Goal: Complete application form

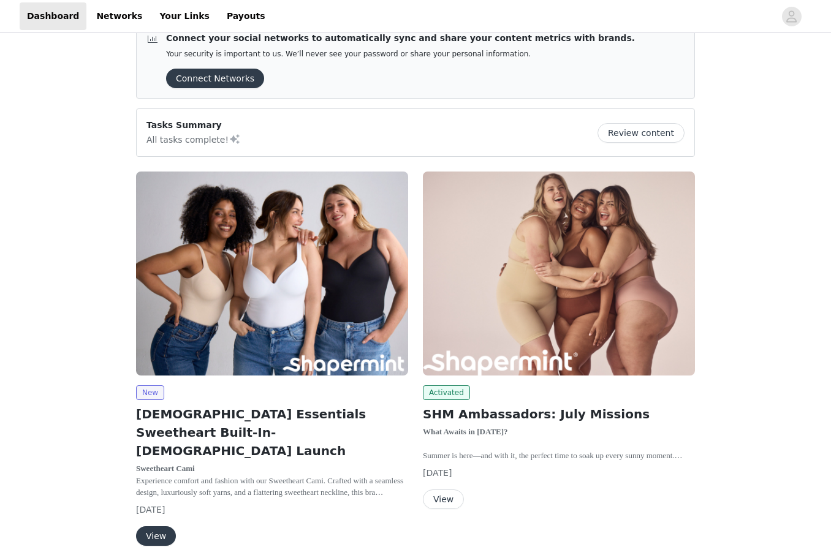
scroll to position [55, 0]
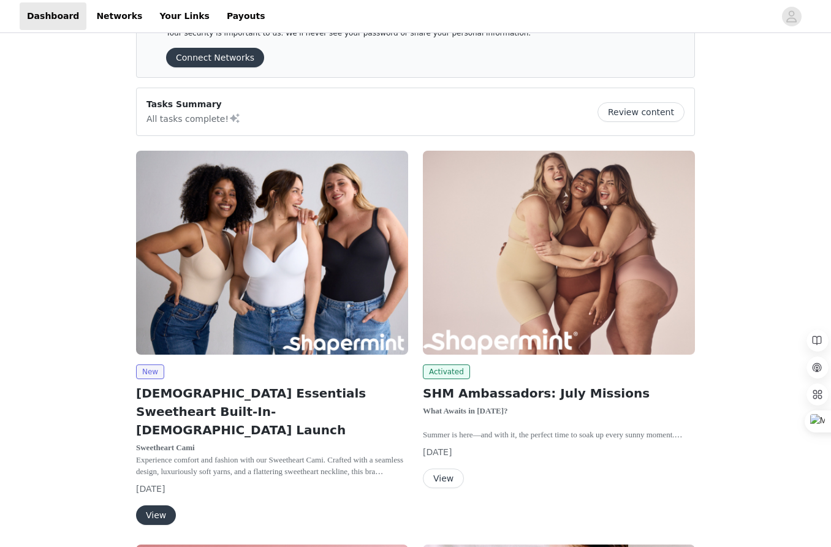
click at [156, 506] on button "View" at bounding box center [156, 516] width 40 height 20
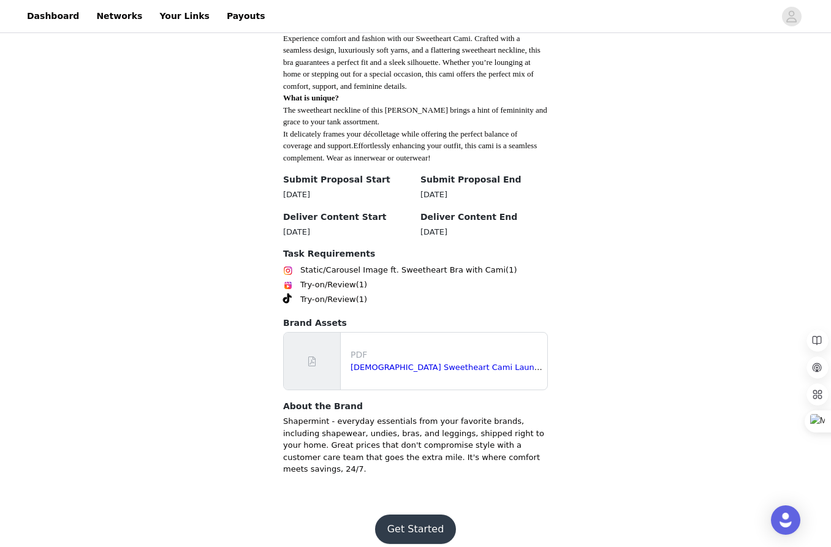
scroll to position [376, 0]
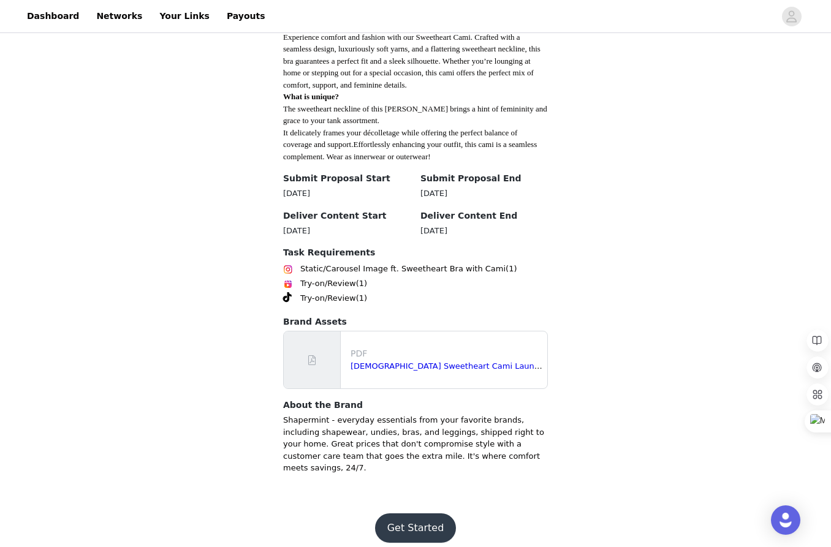
click at [408, 516] on button "Get Started" at bounding box center [416, 528] width 82 height 29
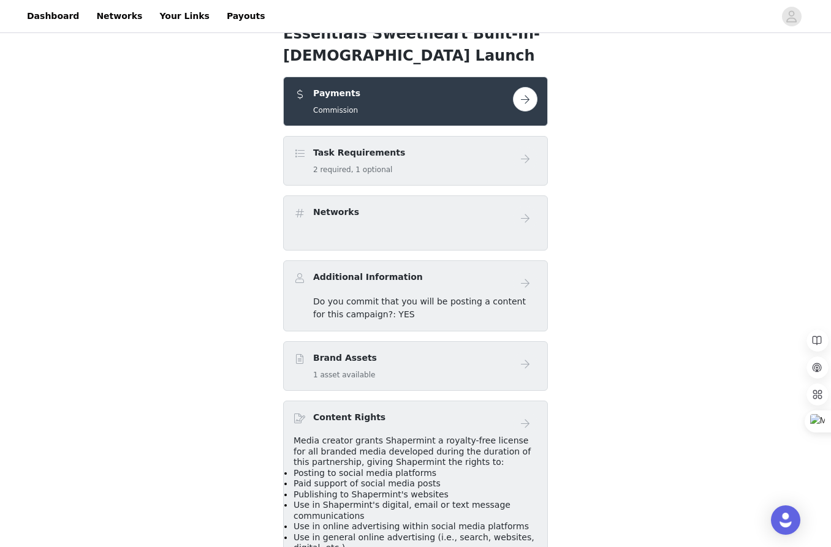
scroll to position [266, 0]
click at [517, 86] on button "button" at bounding box center [525, 98] width 25 height 25
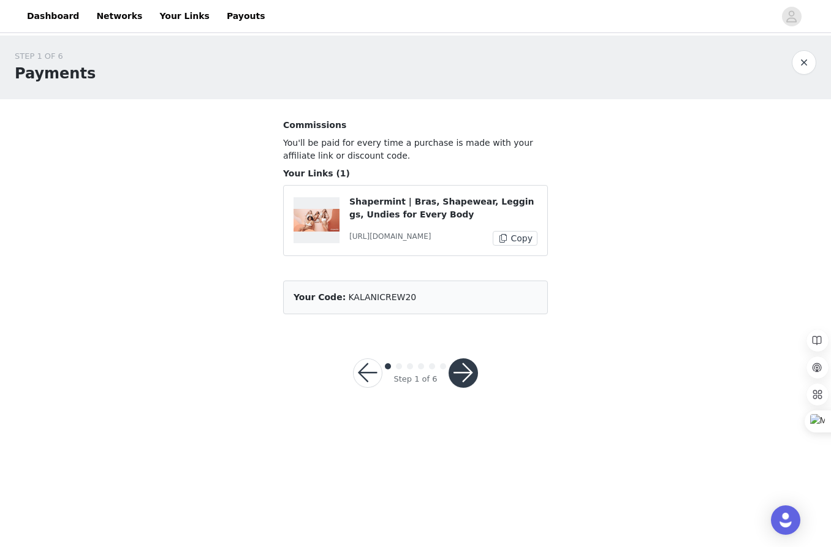
click at [467, 376] on button "button" at bounding box center [463, 373] width 29 height 29
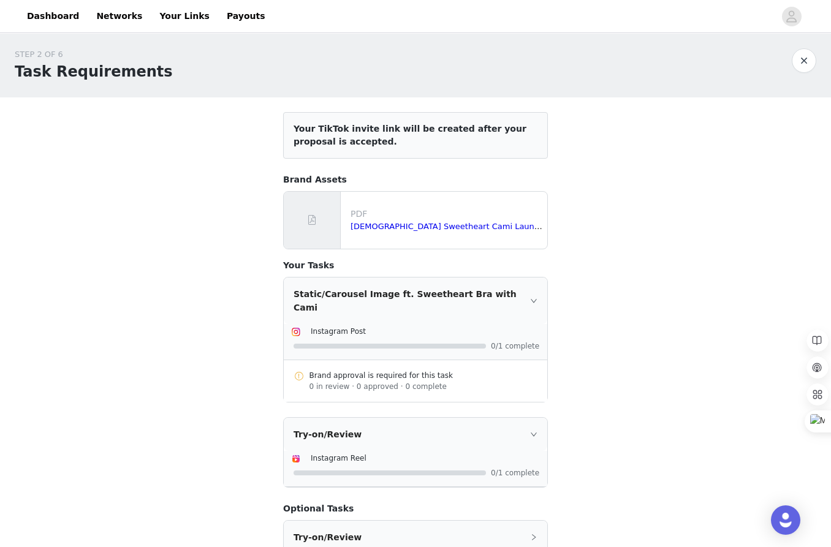
scroll to position [154, 0]
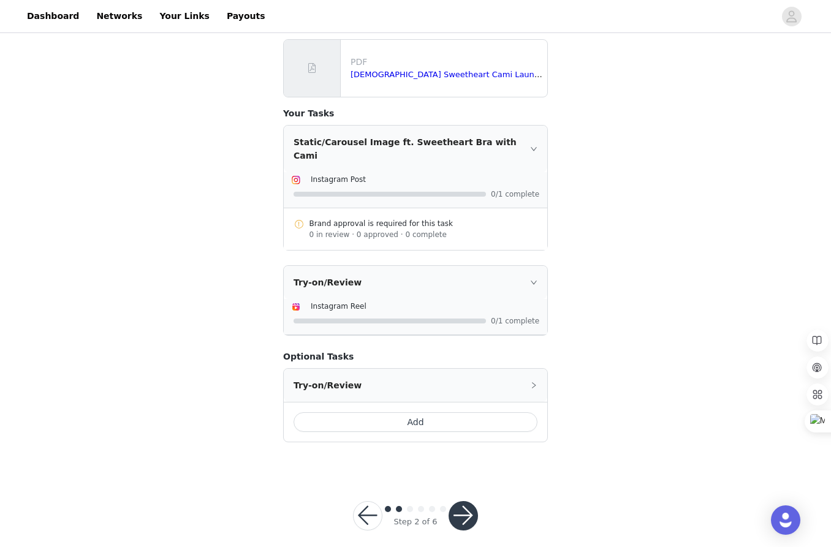
click at [366, 506] on button "button" at bounding box center [367, 515] width 29 height 29
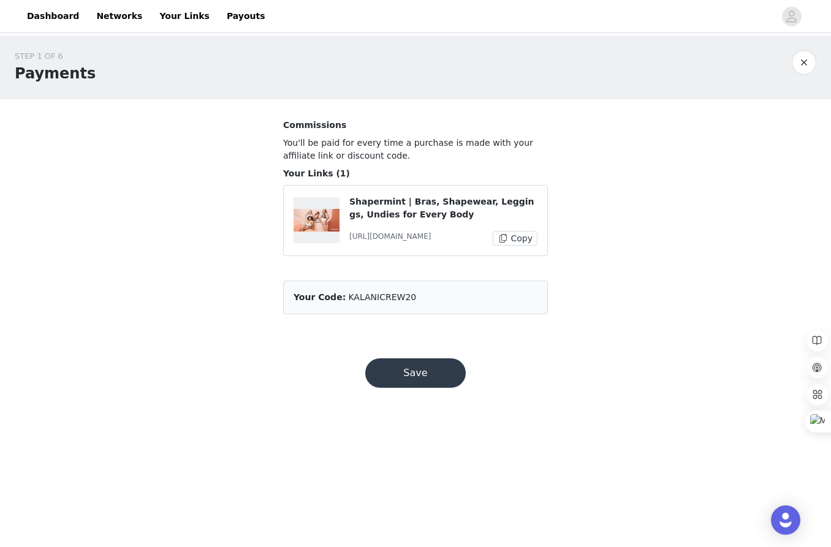
click at [428, 378] on button "Save" at bounding box center [415, 373] width 101 height 29
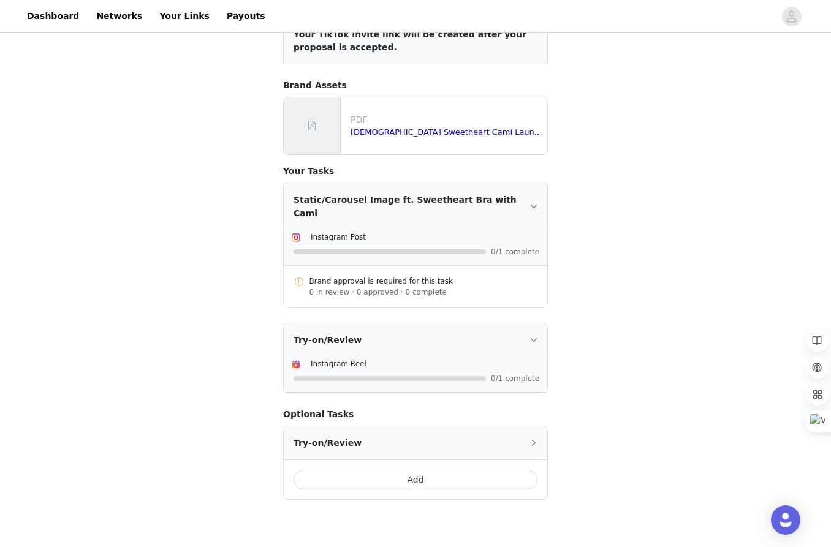
scroll to position [154, 0]
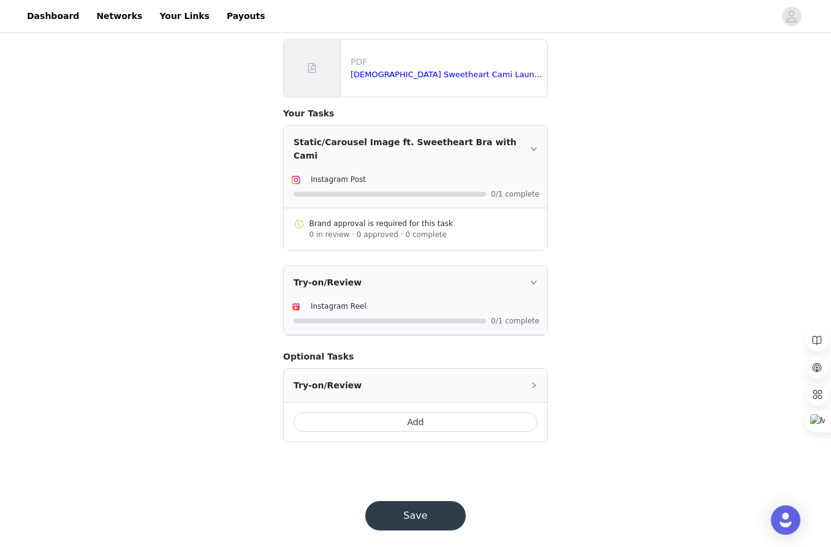
click at [426, 266] on div "Try-on/Review" at bounding box center [416, 282] width 264 height 33
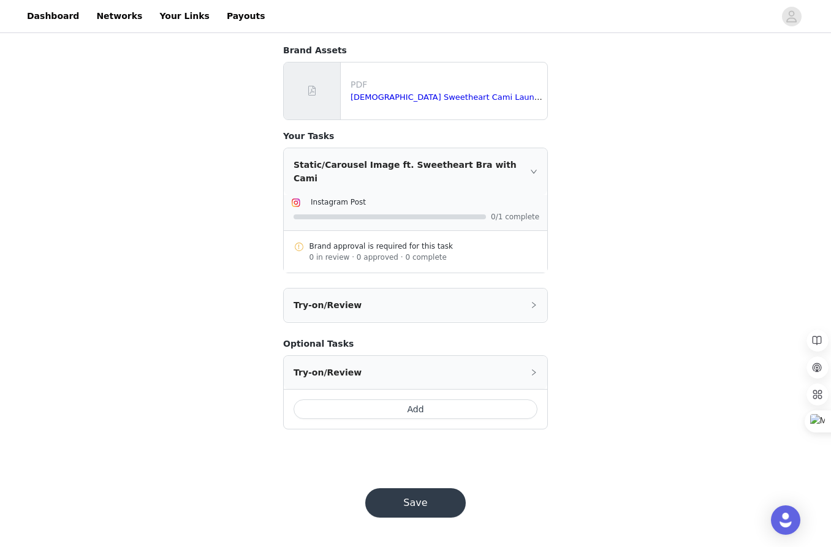
scroll to position [118, 0]
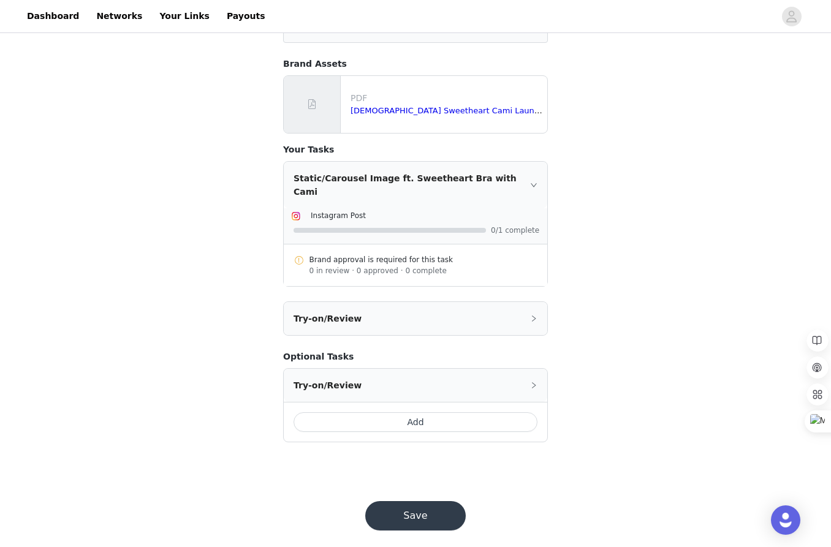
click at [429, 308] on div "Try-on/Review" at bounding box center [416, 318] width 264 height 33
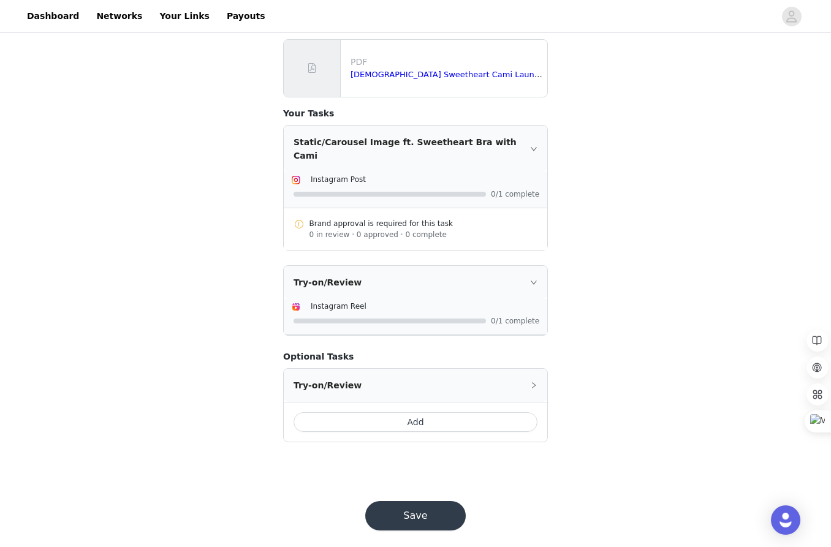
click at [414, 508] on button "Save" at bounding box center [415, 515] width 101 height 29
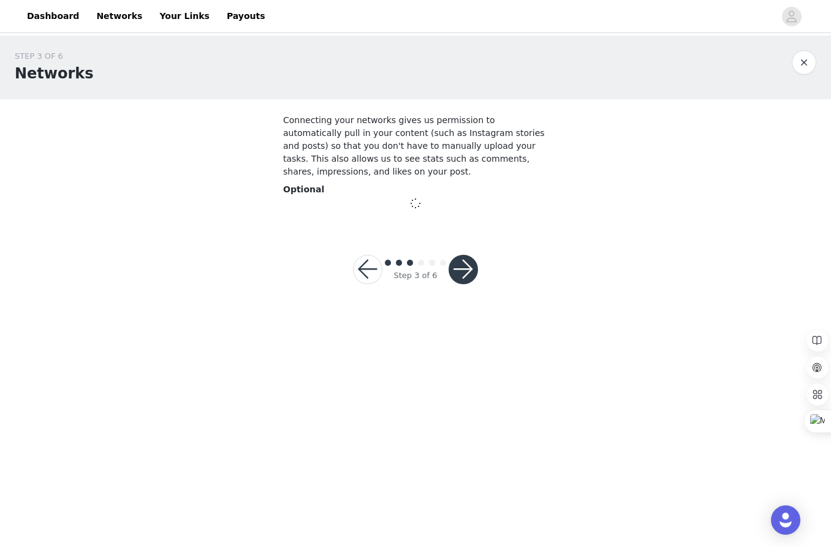
click at [473, 271] on button "button" at bounding box center [463, 269] width 29 height 29
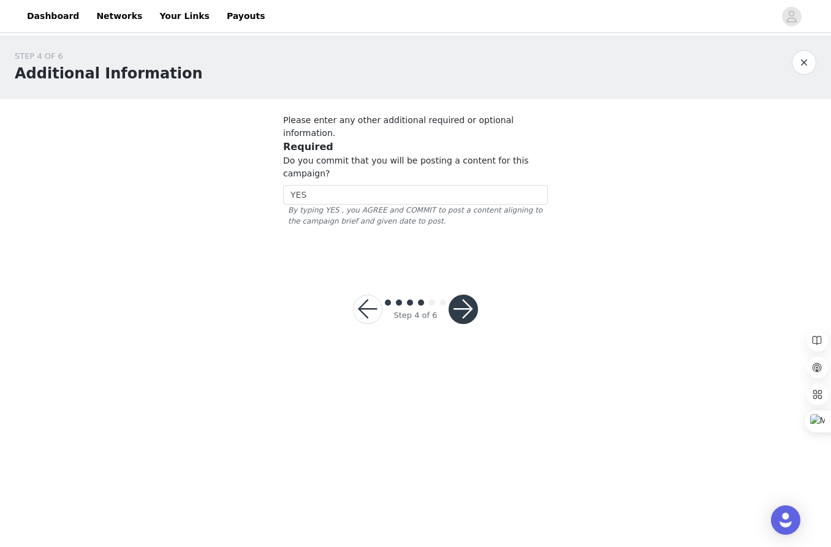
click at [462, 298] on button "button" at bounding box center [463, 309] width 29 height 29
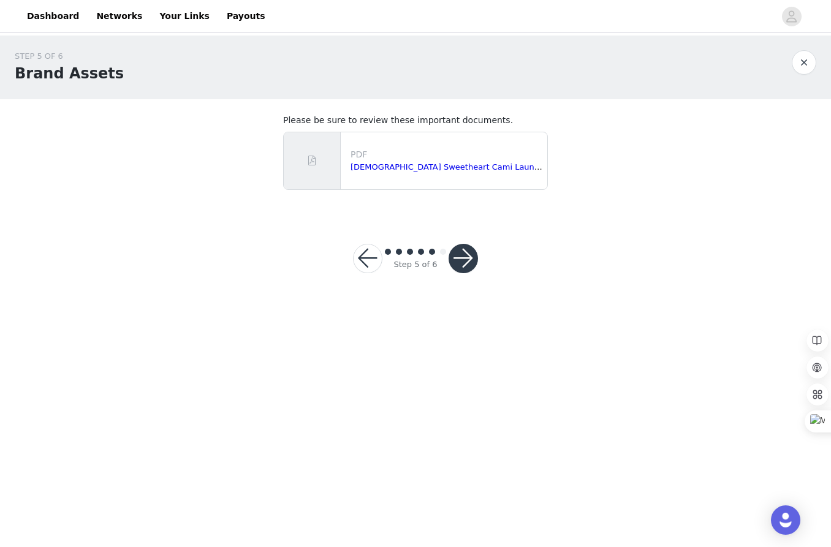
click at [460, 264] on button "button" at bounding box center [463, 258] width 29 height 29
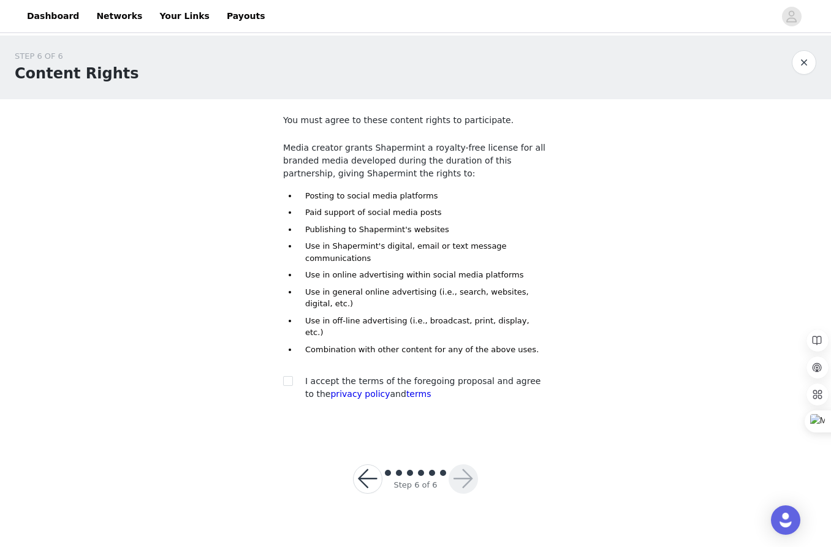
click at [802, 55] on button "button" at bounding box center [804, 62] width 25 height 25
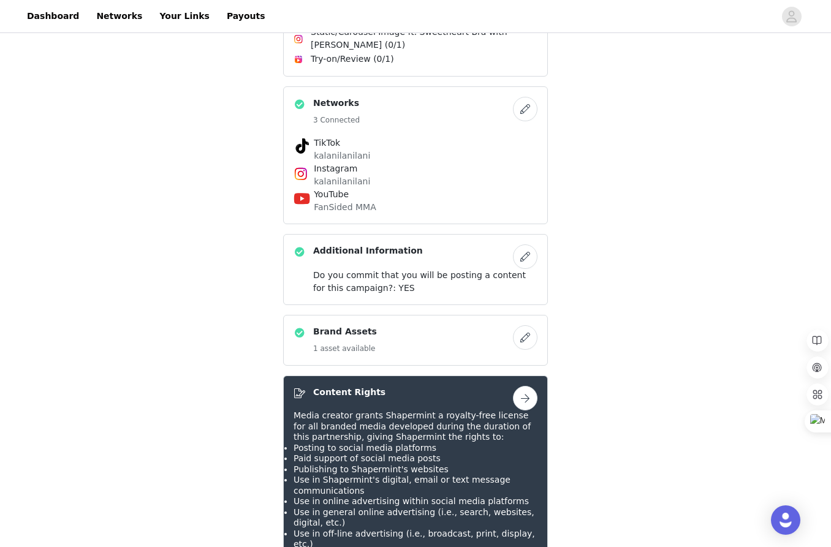
scroll to position [442, 0]
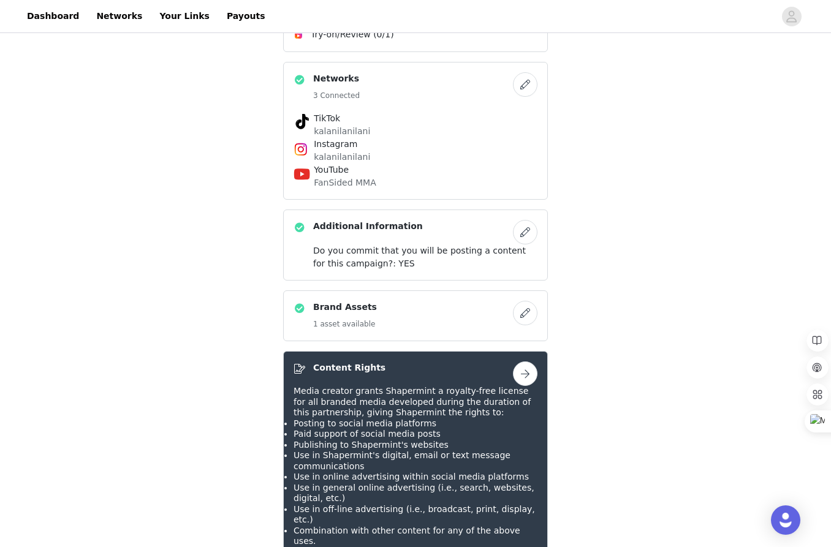
click at [531, 301] on button "button" at bounding box center [525, 313] width 25 height 25
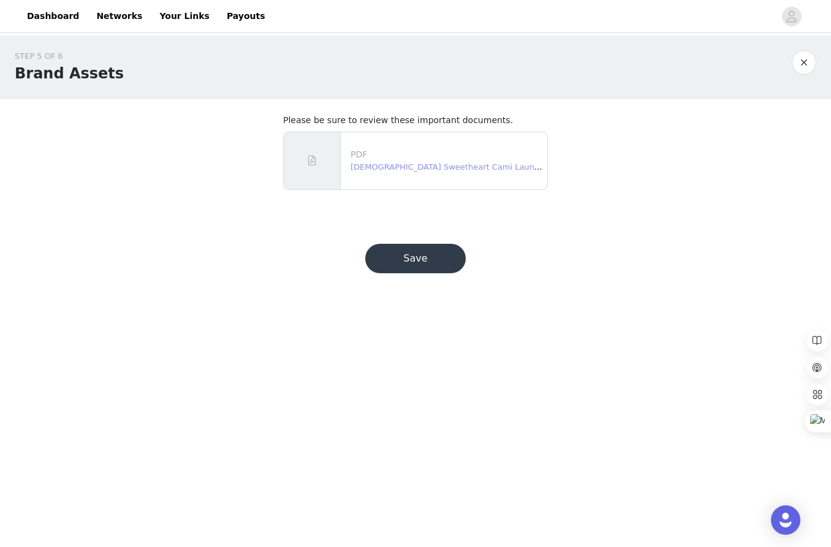
click at [417, 167] on link "[DEMOGRAPHIC_DATA] Sweetheart Cami Launch - Creative Brief.pdf" at bounding box center [486, 166] width 271 height 9
click at [799, 59] on button "button" at bounding box center [804, 62] width 25 height 25
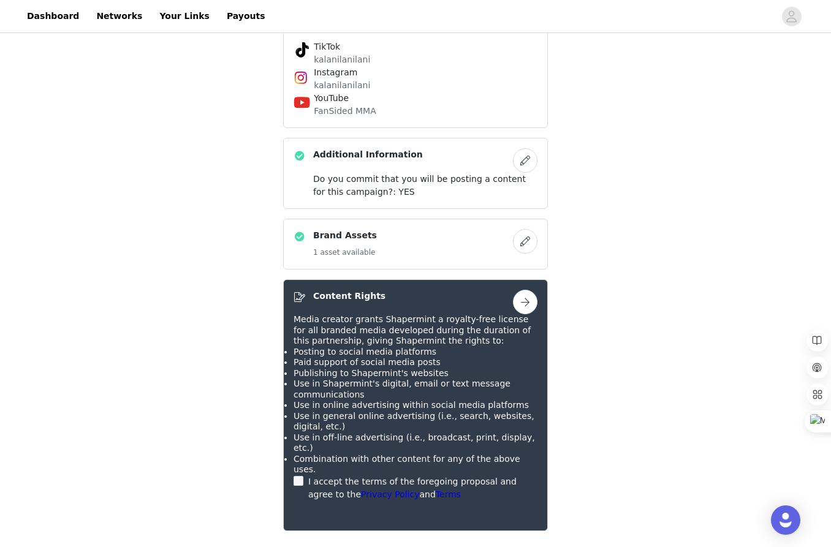
scroll to position [547, 0]
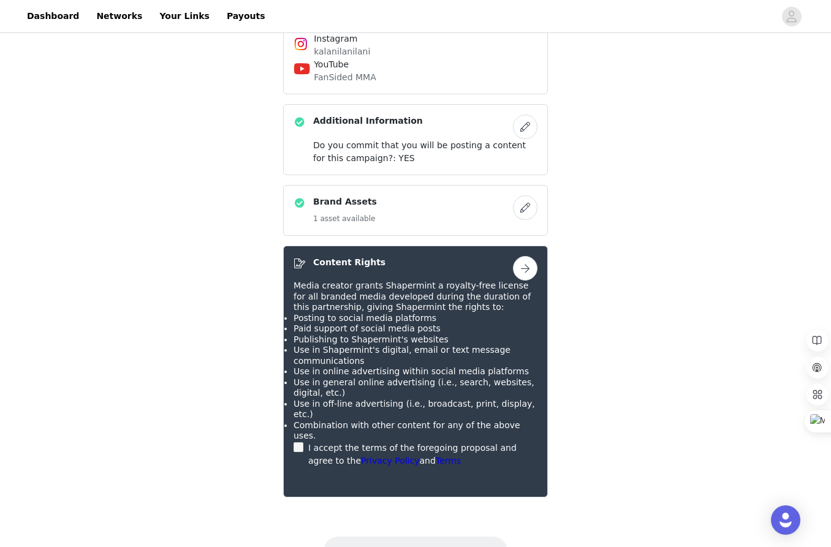
click at [519, 256] on button "button" at bounding box center [525, 268] width 25 height 25
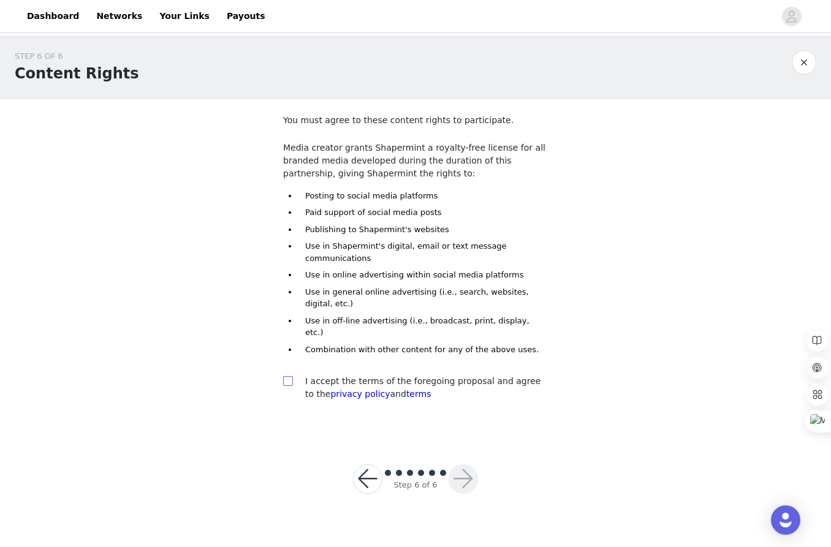
click at [290, 376] on input "checkbox" at bounding box center [287, 380] width 9 height 9
checkbox input "true"
click at [461, 470] on button "button" at bounding box center [463, 479] width 29 height 29
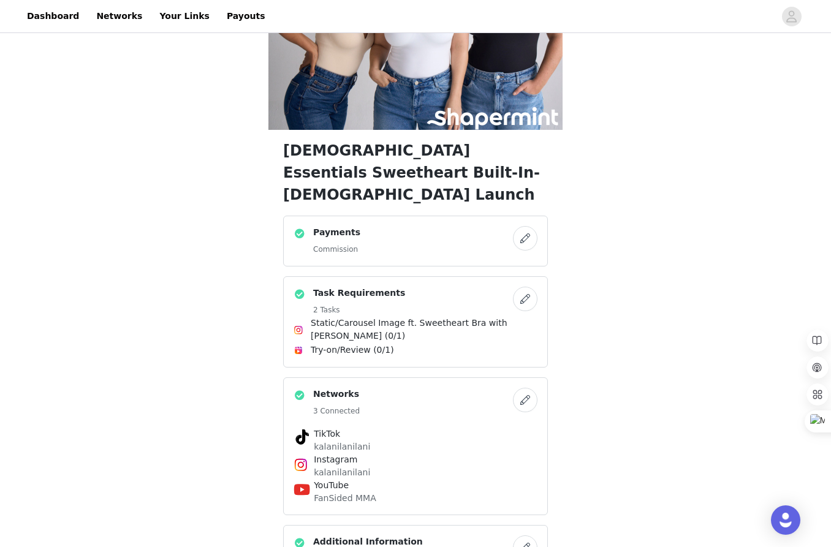
scroll to position [143, 0]
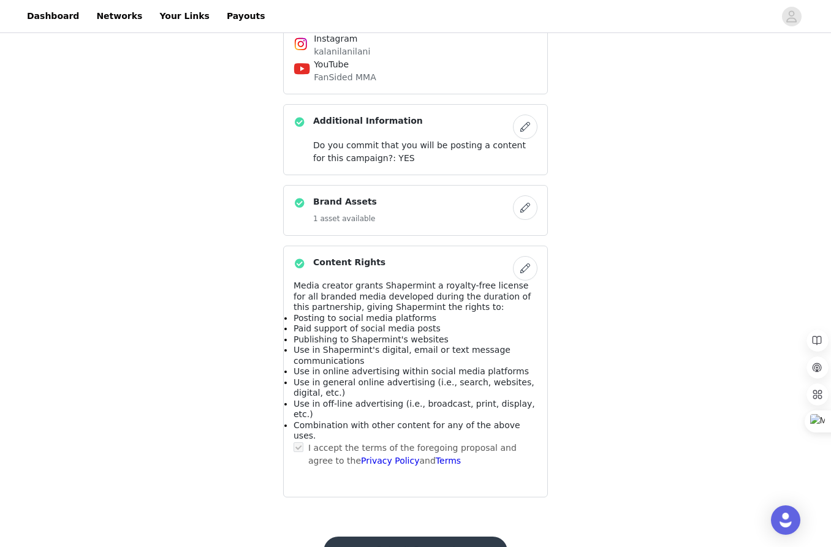
click at [356, 537] on button "Submit Proposal" at bounding box center [415, 551] width 183 height 29
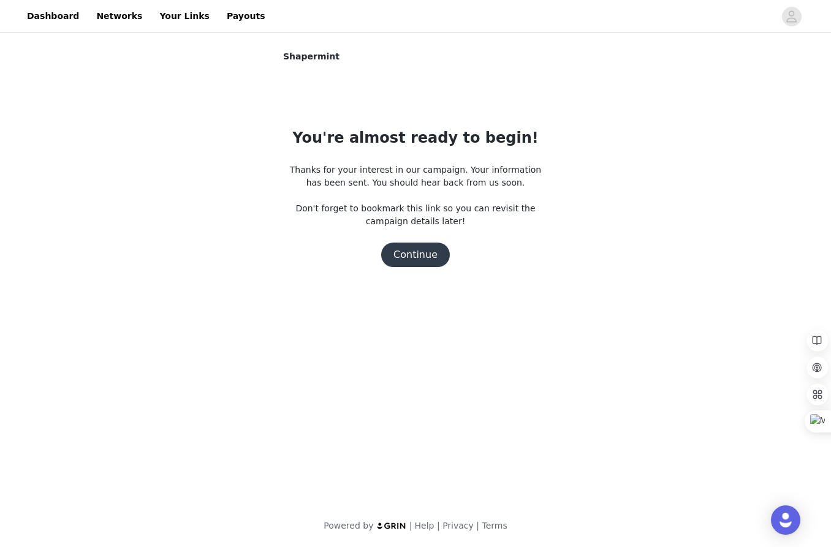
click at [414, 254] on button "Continue" at bounding box center [415, 255] width 69 height 25
